Goal: Find specific page/section: Find specific page/section

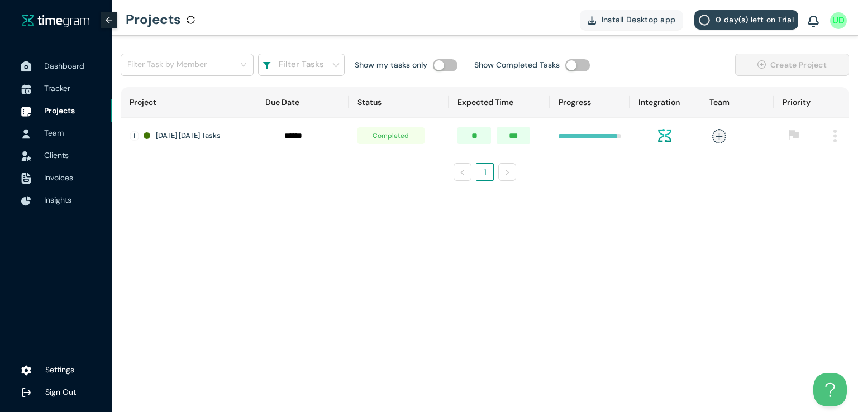
click at [68, 62] on span "Dashboard" at bounding box center [64, 66] width 40 height 10
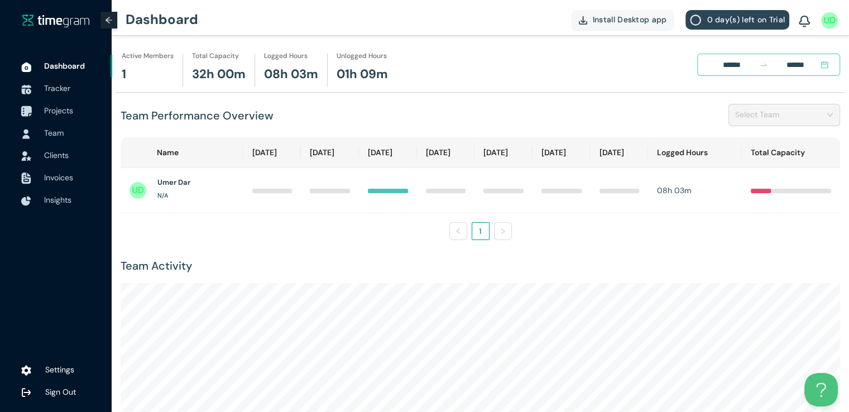
click at [65, 112] on span "Projects" at bounding box center [58, 111] width 29 height 10
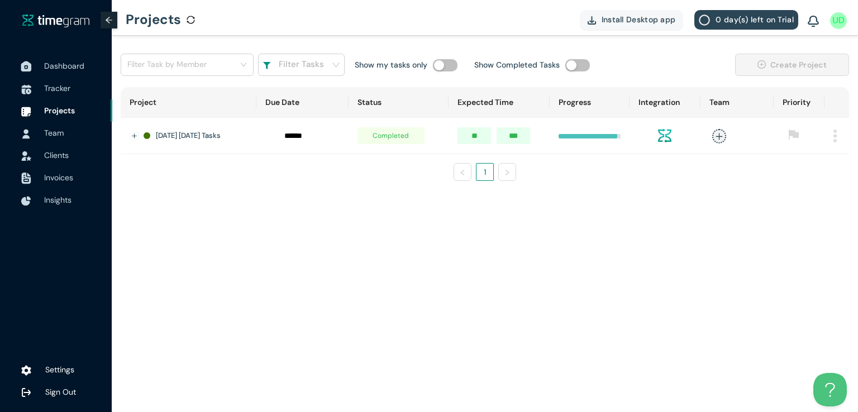
click at [63, 61] on span "Dashboard" at bounding box center [64, 66] width 40 height 10
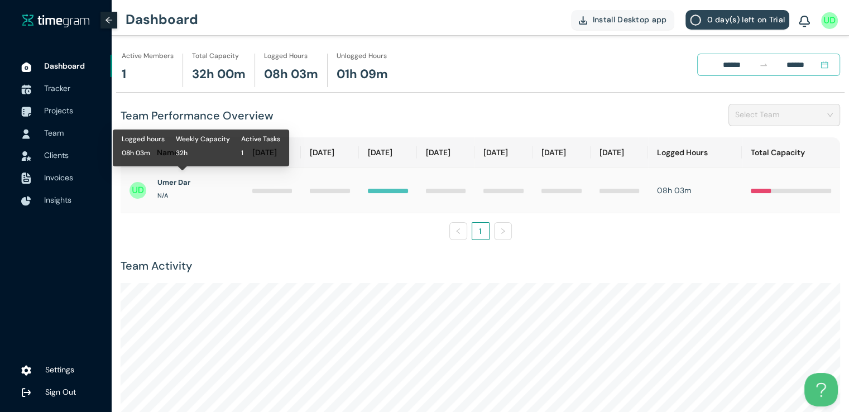
click at [174, 180] on h1 "Umer Dar" at bounding box center [173, 182] width 33 height 11
